Goal: Information Seeking & Learning: Learn about a topic

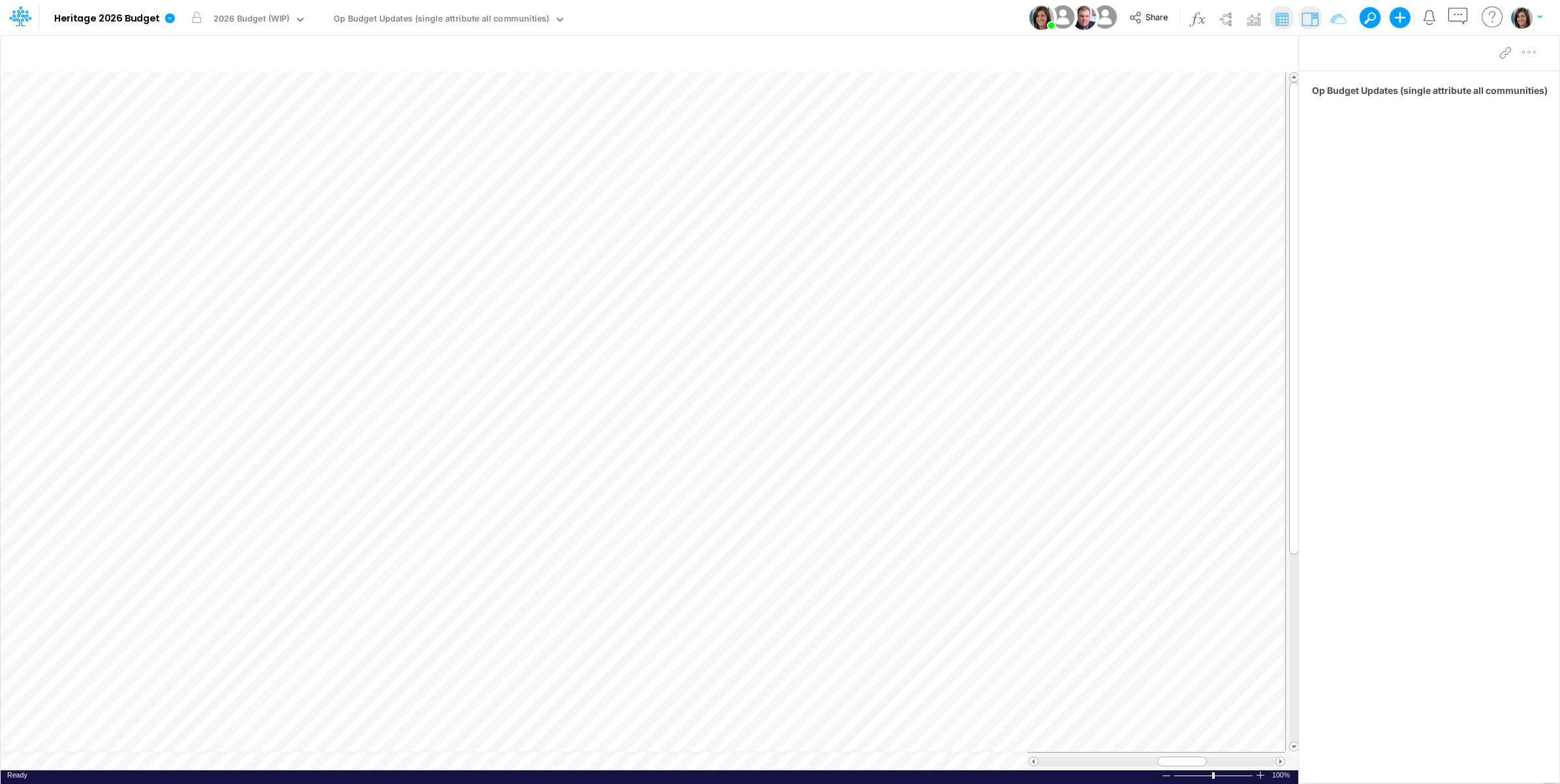
scroll to position [0, 1]
click at [162, 25] on link at bounding box center [172, 17] width 26 height 34
click at [210, 140] on button "View model info" at bounding box center [235, 135] width 139 height 20
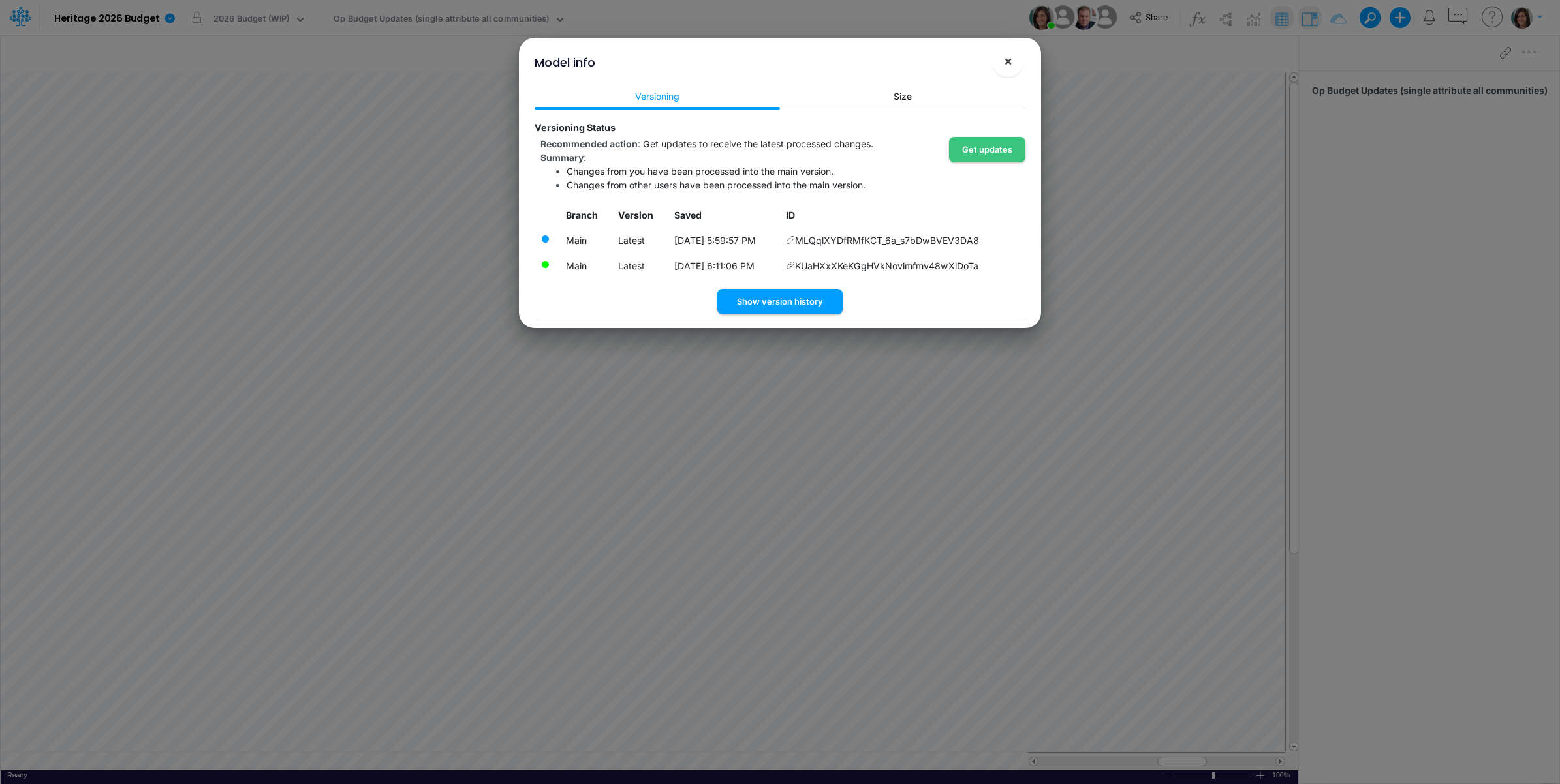
drag, startPoint x: 1004, startPoint y: 63, endPoint x: 893, endPoint y: 46, distance: 112.3
click at [1005, 63] on button "×" at bounding box center [1008, 61] width 31 height 31
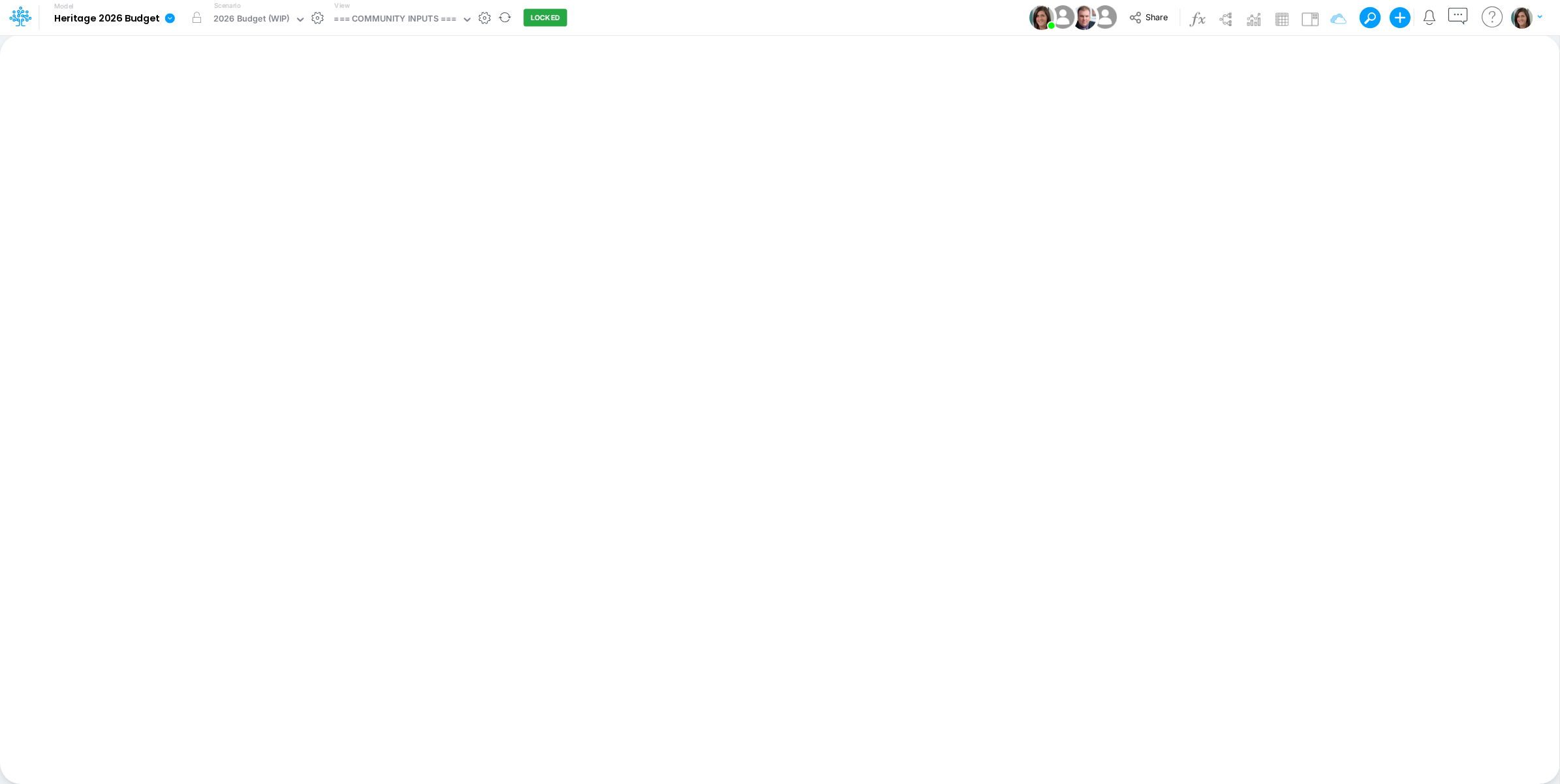
click at [165, 21] on icon at bounding box center [169, 18] width 12 height 12
click at [206, 137] on button "View model info" at bounding box center [235, 135] width 139 height 20
